Goal: Task Accomplishment & Management: Manage account settings

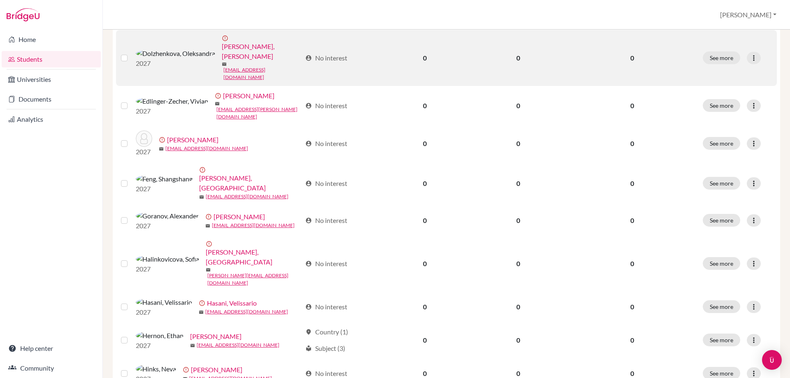
scroll to position [563, 0]
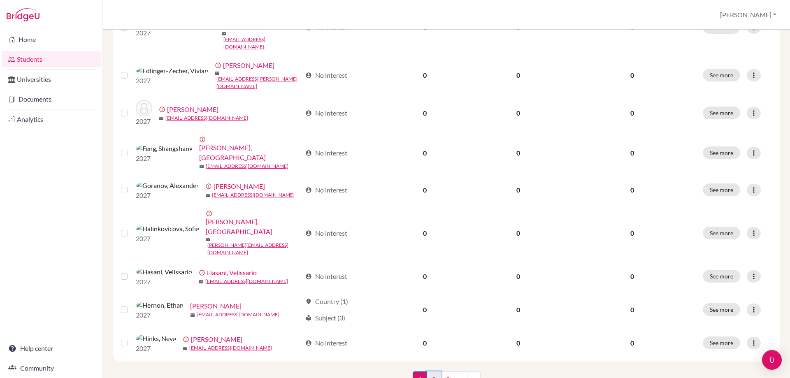
click at [430, 371] on link "2" at bounding box center [433, 379] width 14 height 16
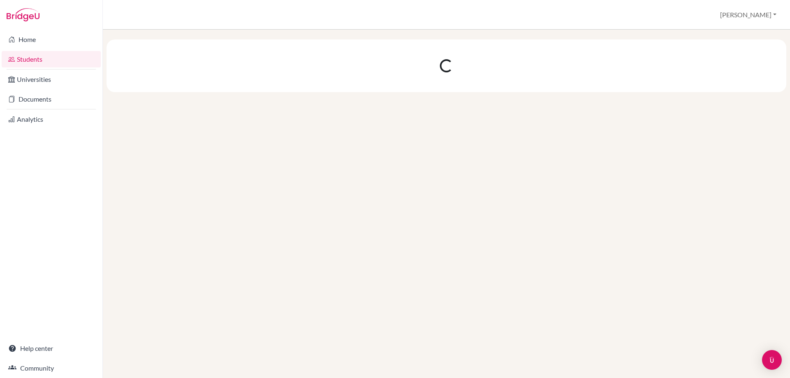
scroll to position [0, 0]
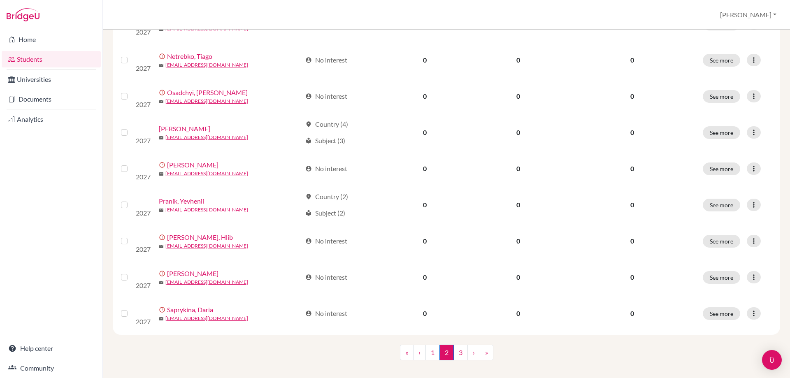
scroll to position [563, 0]
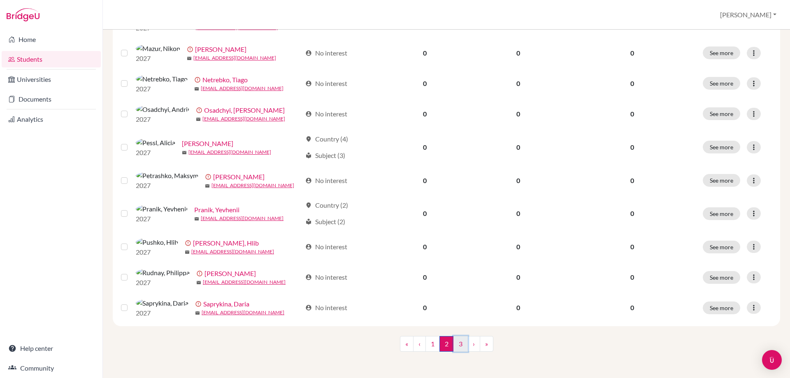
click at [460, 346] on link "3" at bounding box center [460, 344] width 14 height 16
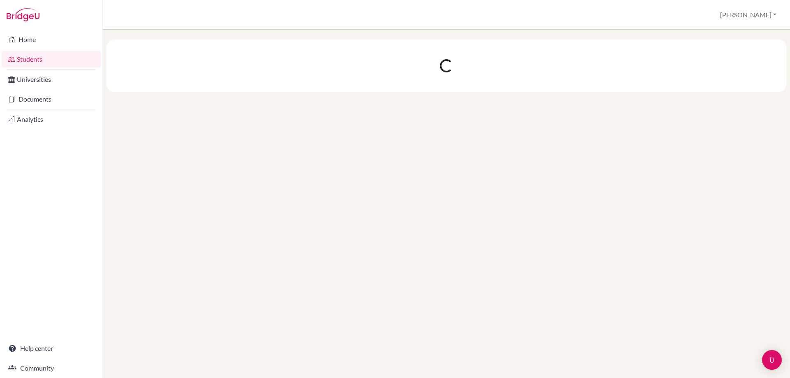
scroll to position [0, 0]
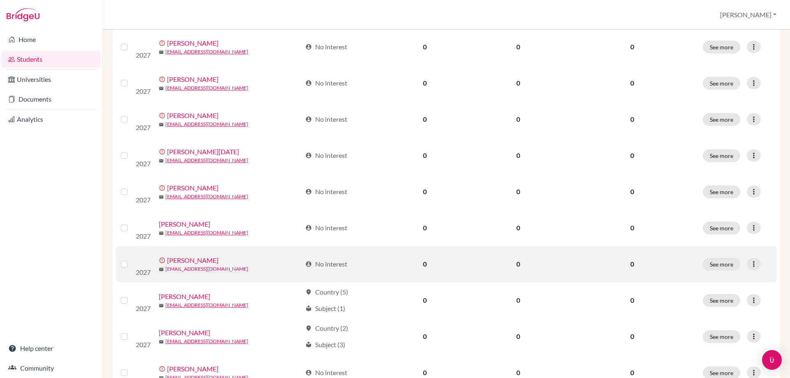
scroll to position [164, 0]
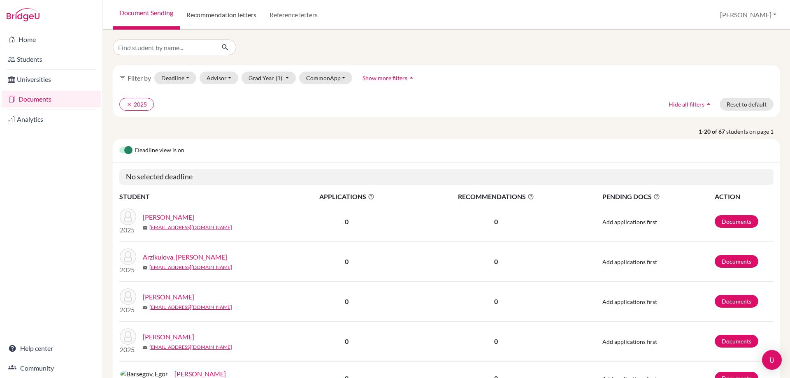
click at [246, 11] on link "Recommendation letters" at bounding box center [221, 15] width 83 height 30
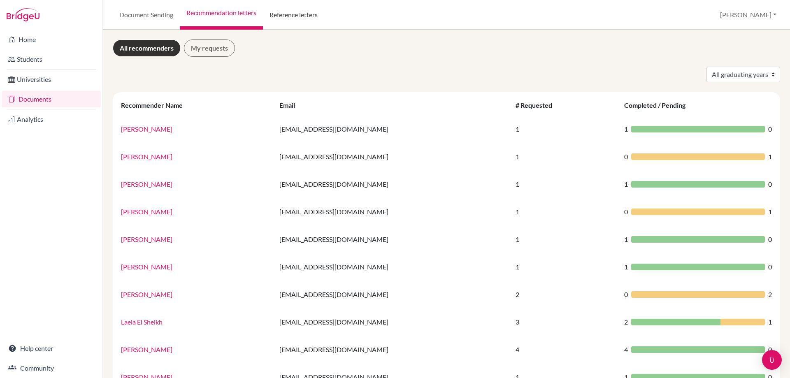
click at [289, 16] on link "Reference letters" at bounding box center [293, 15] width 61 height 30
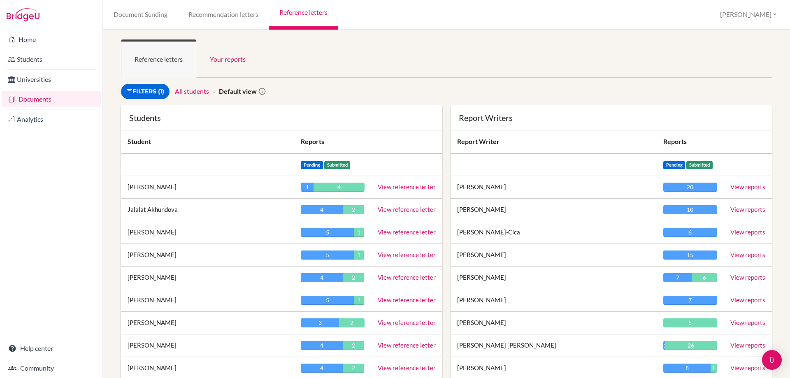
click at [398, 187] on link "View reference letter" at bounding box center [407, 186] width 58 height 7
